Goal: Navigation & Orientation: Find specific page/section

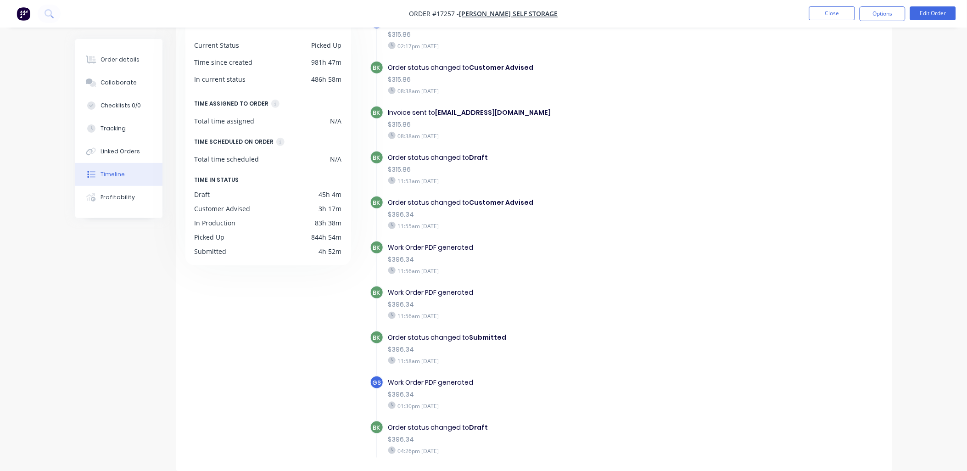
scroll to position [344, 0]
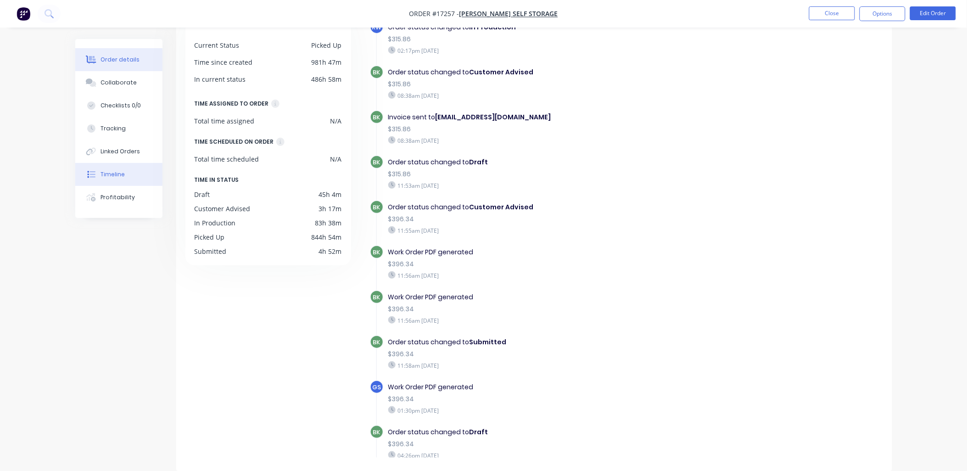
click at [118, 58] on div "Order details" at bounding box center [120, 60] width 39 height 8
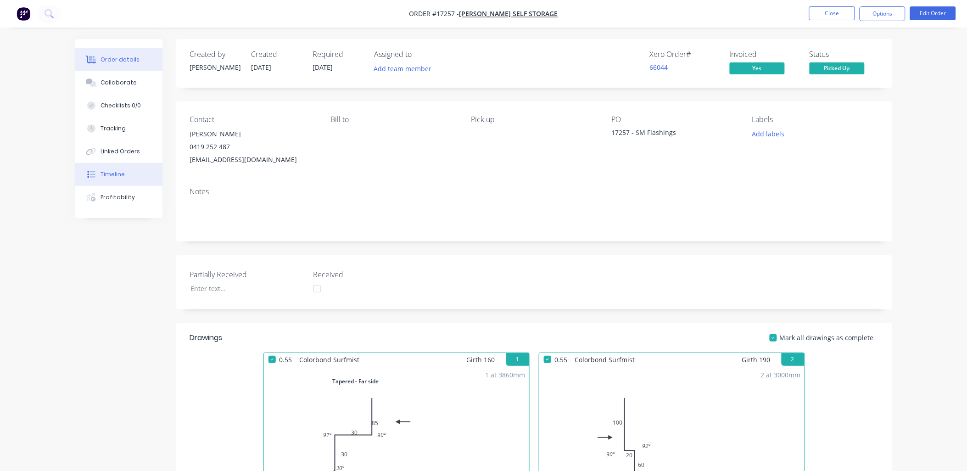
click at [130, 184] on button "Timeline" at bounding box center [118, 174] width 87 height 23
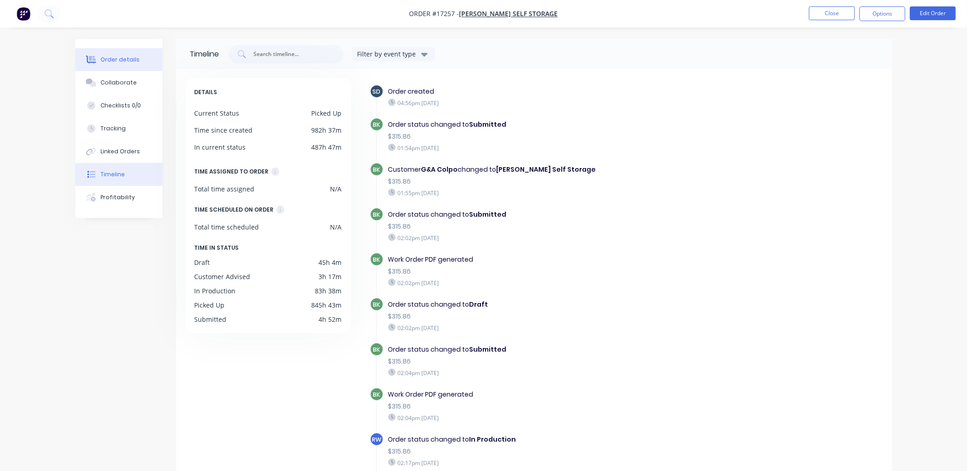
click at [106, 54] on button "Order details" at bounding box center [118, 59] width 87 height 23
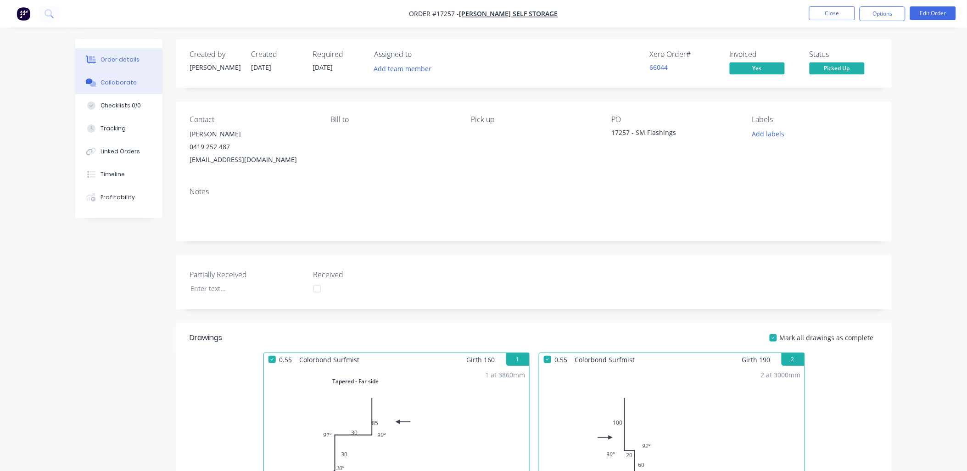
click at [130, 84] on div "Collaborate" at bounding box center [119, 82] width 36 height 8
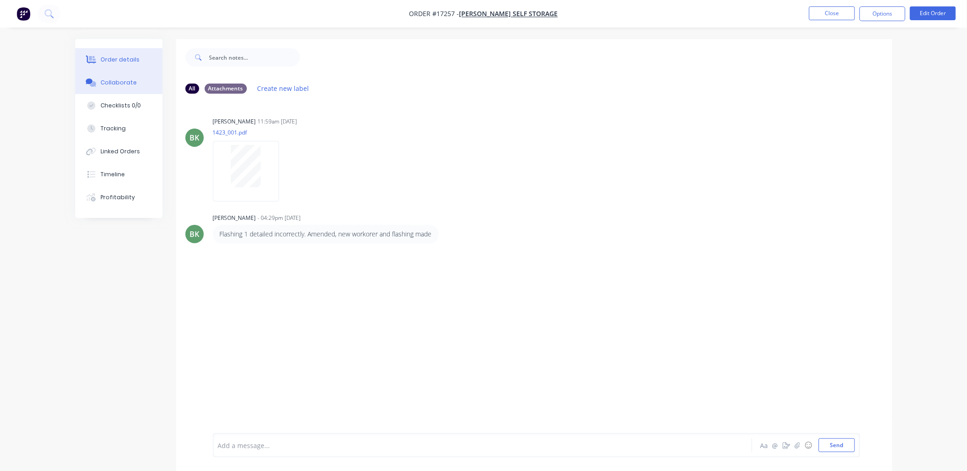
click at [113, 61] on div "Order details" at bounding box center [120, 60] width 39 height 8
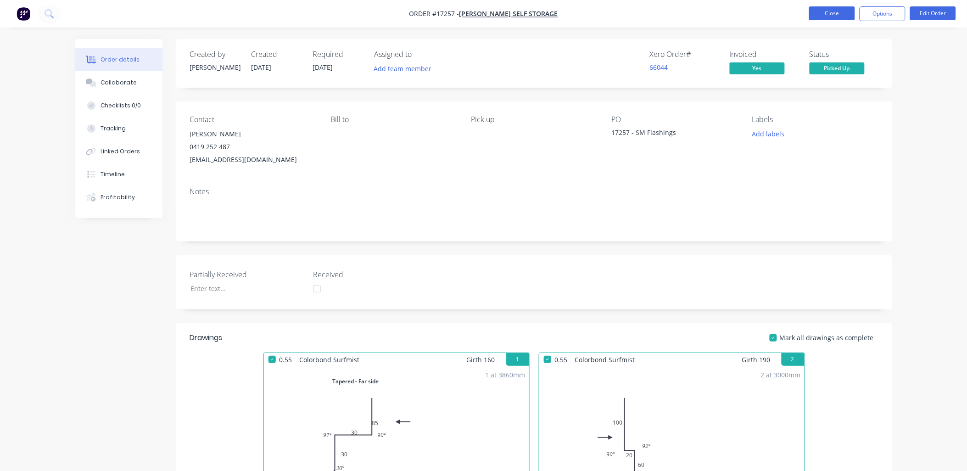
click at [828, 10] on button "Close" at bounding box center [832, 13] width 46 height 14
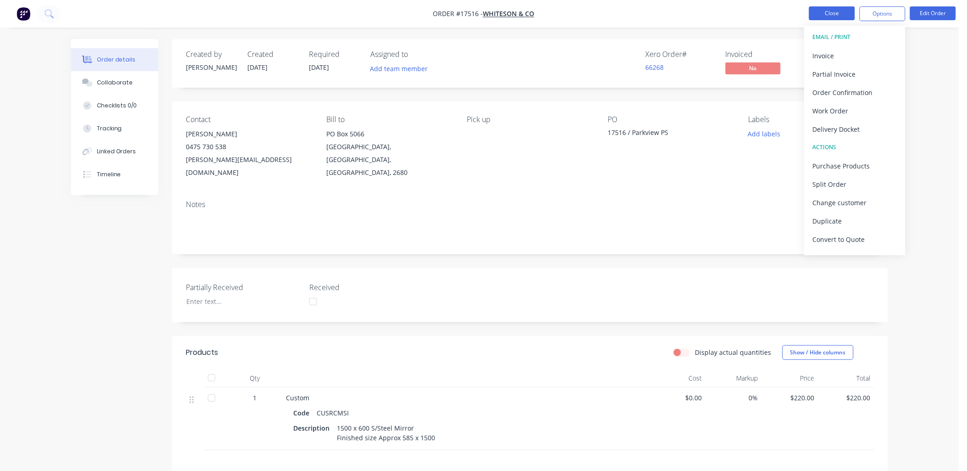
click at [835, 15] on button "Close" at bounding box center [832, 13] width 46 height 14
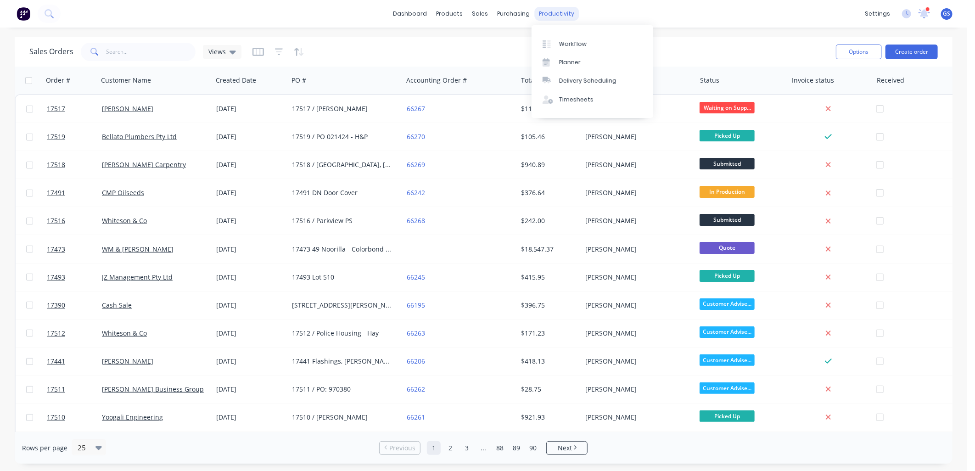
click at [550, 12] on div "productivity" at bounding box center [556, 14] width 45 height 14
click at [559, 40] on div "Workflow" at bounding box center [573, 44] width 28 height 8
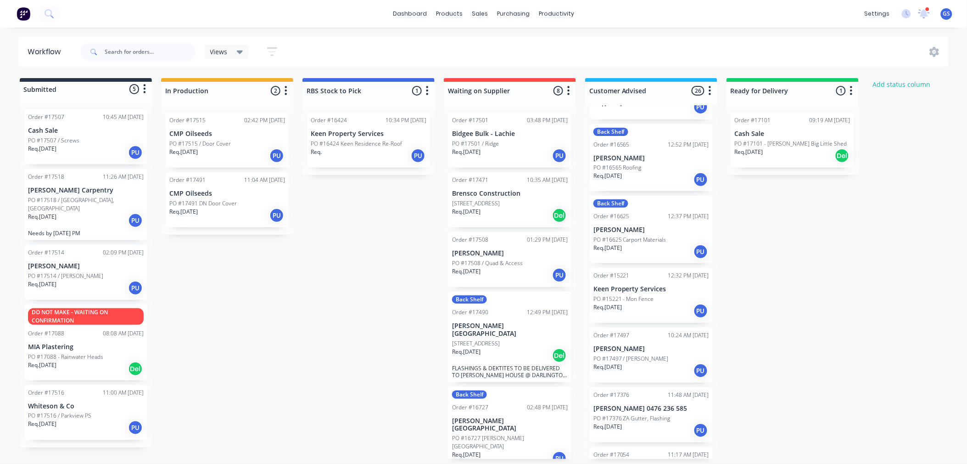
scroll to position [812, 0]
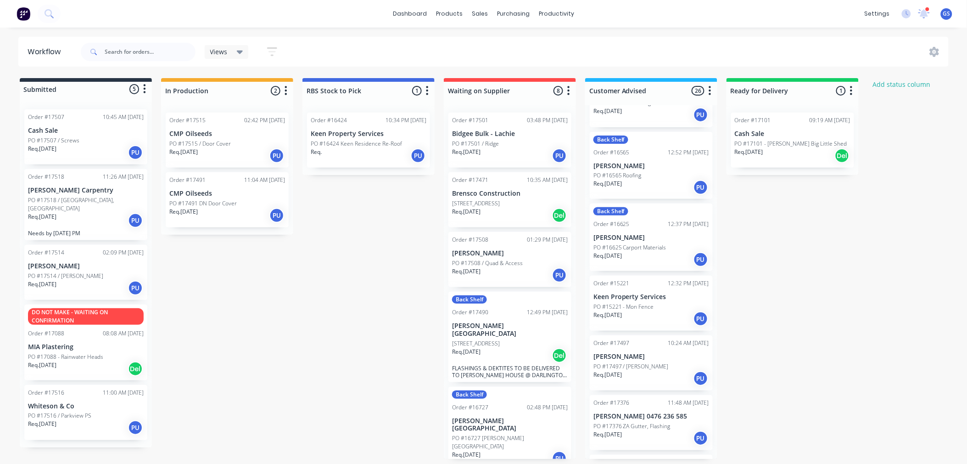
click at [630, 422] on p "PO #17376 ZA Gutter, Flashing" at bounding box center [631, 426] width 77 height 8
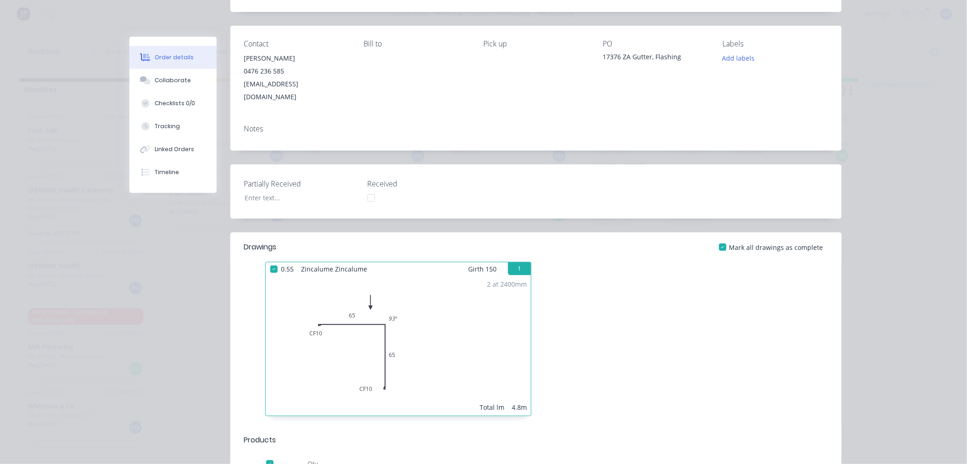
scroll to position [148, 0]
